Goal: Navigation & Orientation: Find specific page/section

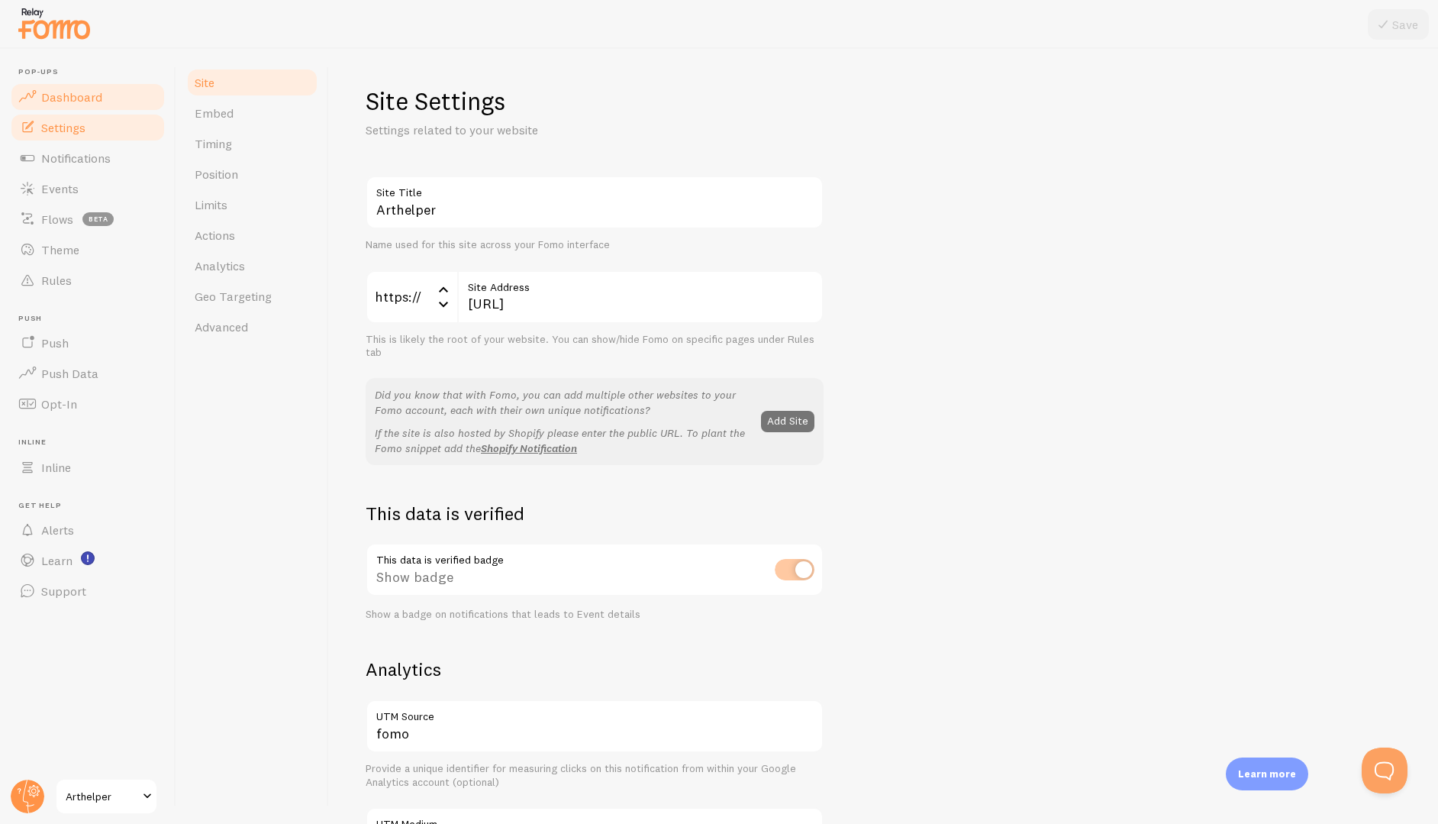
click at [47, 85] on link "Dashboard" at bounding box center [87, 97] width 157 height 31
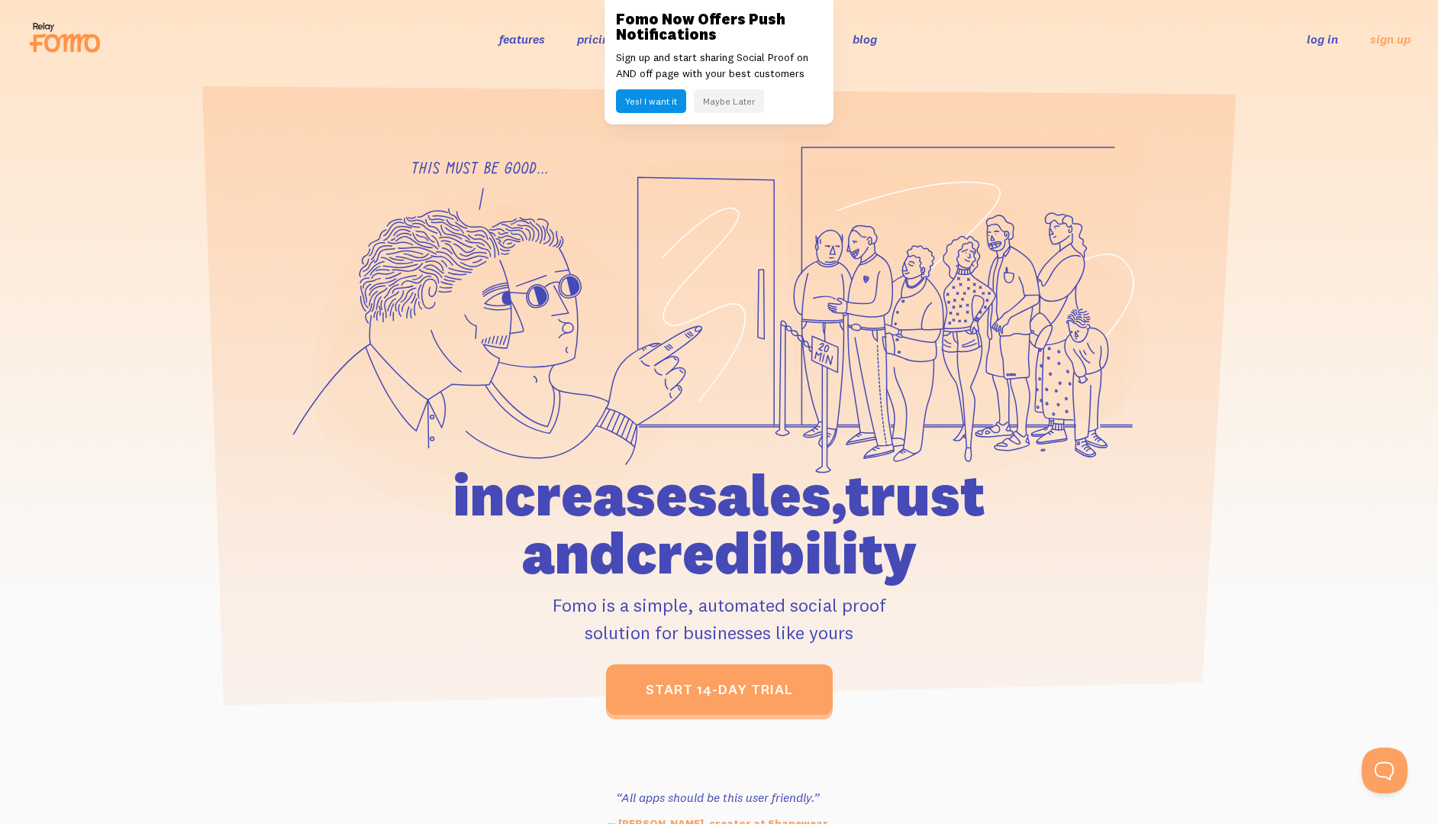
click at [745, 121] on div "Fomo Now Offers Push Notifications Sign up and start sharing Social Proof on AN…" at bounding box center [719, 62] width 229 height 124
click at [743, 106] on button "Maybe Later" at bounding box center [729, 101] width 70 height 24
